Goal: Information Seeking & Learning: Learn about a topic

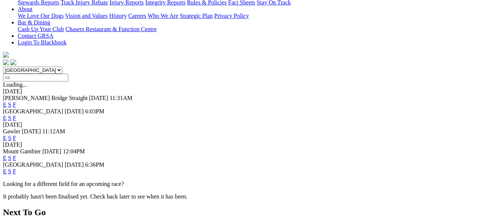
scroll to position [185, 0]
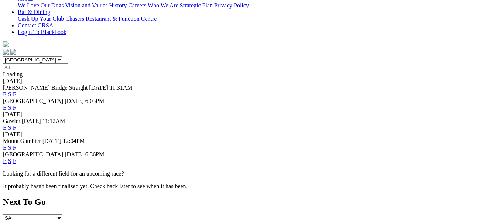
click at [16, 157] on link "F" at bounding box center [14, 160] width 3 height 6
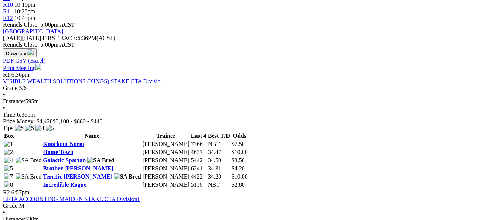
scroll to position [333, 0]
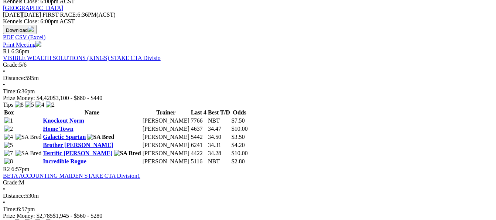
scroll to position [333, 0]
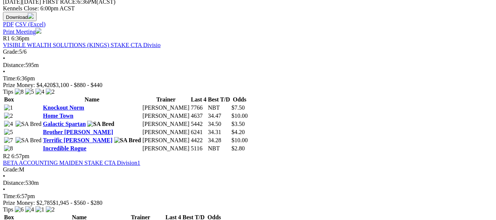
scroll to position [370, 0]
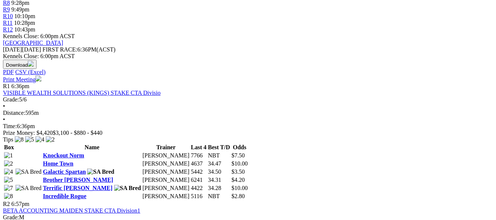
scroll to position [333, 0]
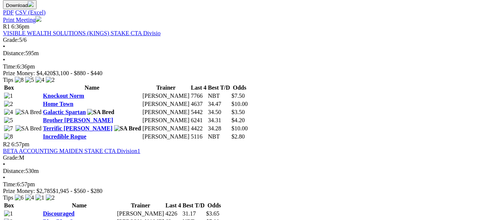
scroll to position [370, 0]
